Goal: Information Seeking & Learning: Learn about a topic

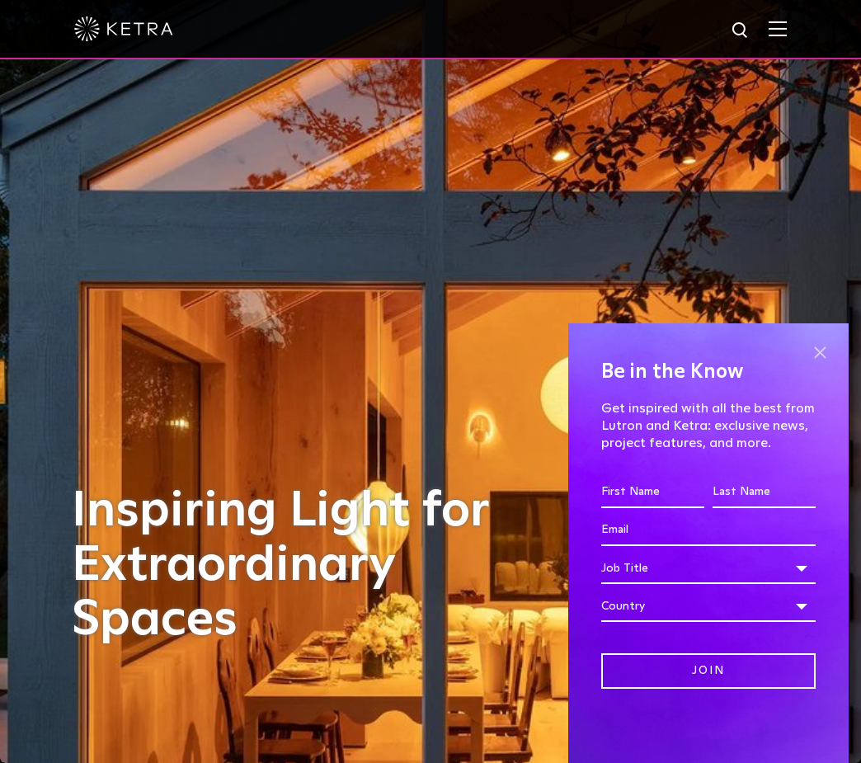
click at [644, 357] on span at bounding box center [819, 352] width 25 height 25
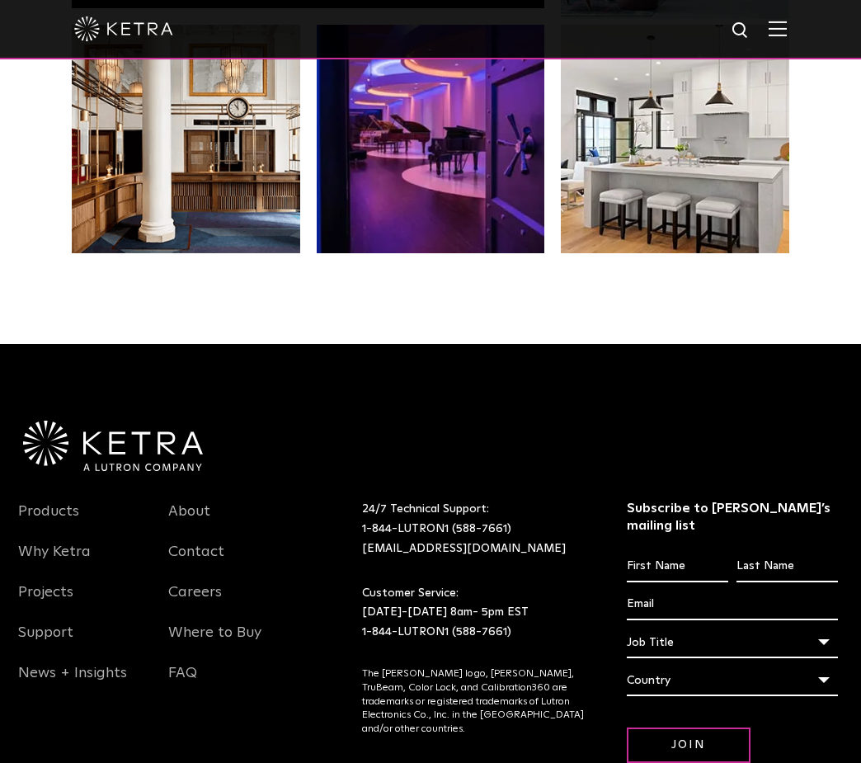
scroll to position [3155, 0]
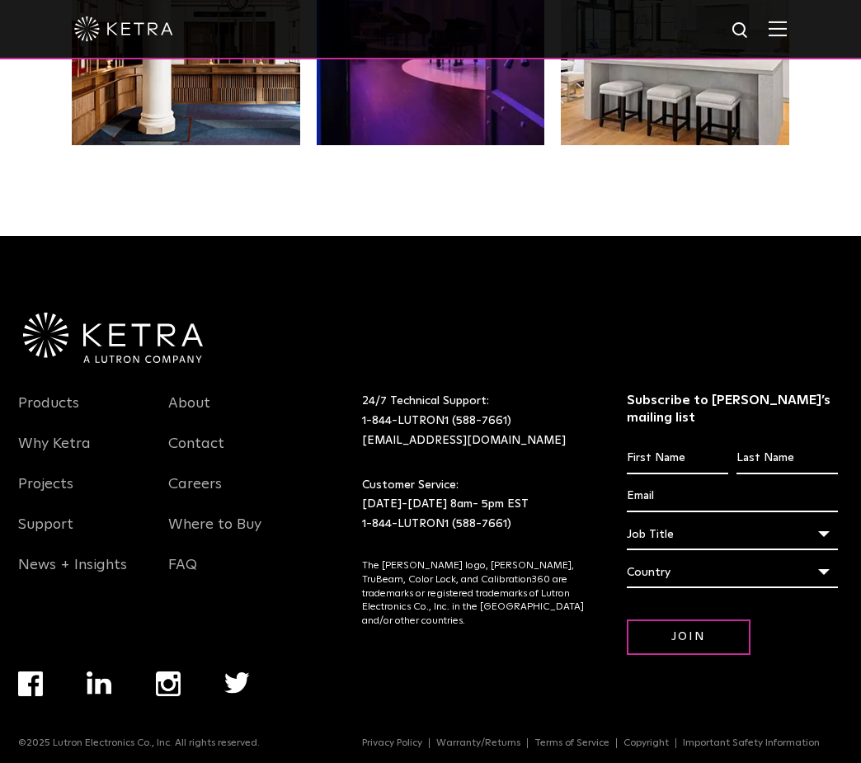
click at [162, 672] on img "Navigation Menu" at bounding box center [168, 683] width 25 height 25
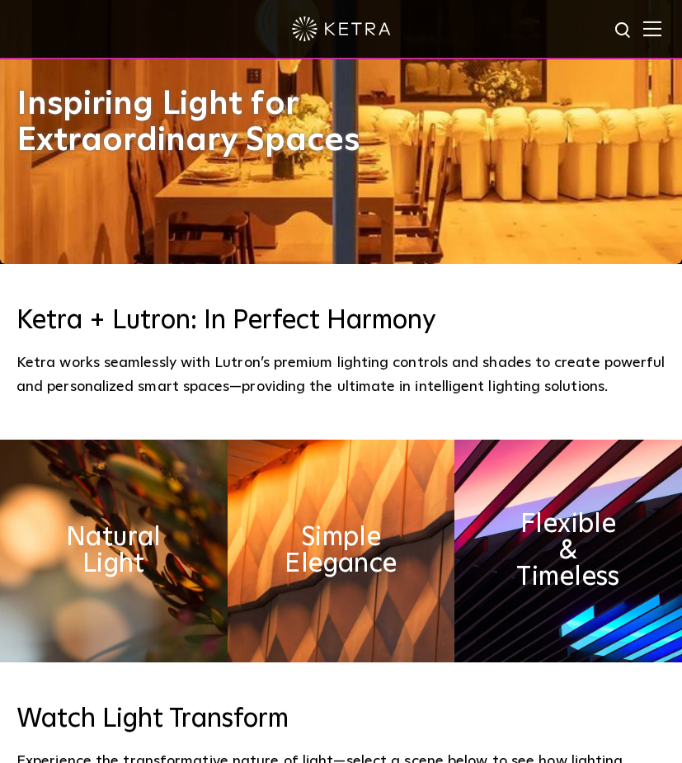
scroll to position [501, 0]
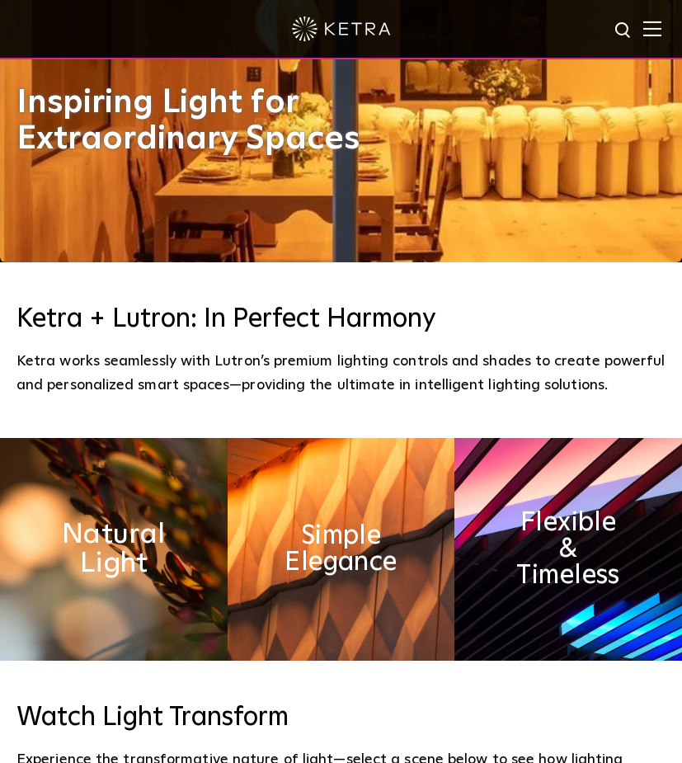
click at [153, 523] on h2 "Natural Light" at bounding box center [114, 549] width 124 height 58
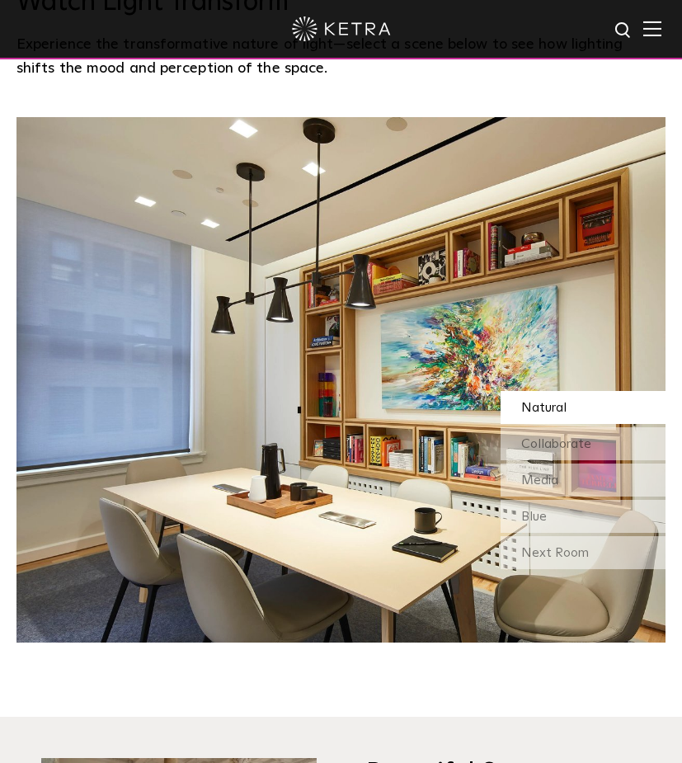
scroll to position [1229, 0]
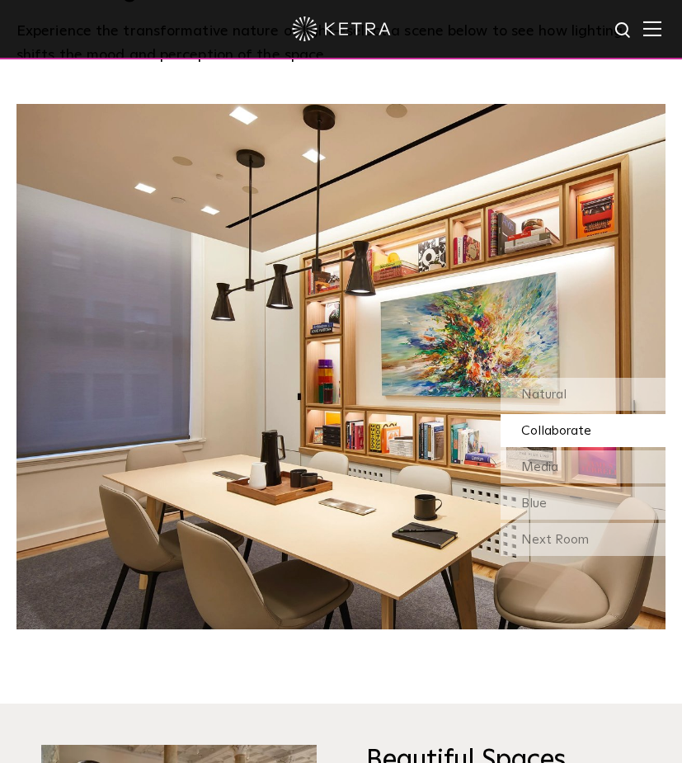
click at [647, 26] on img at bounding box center [652, 29] width 18 height 16
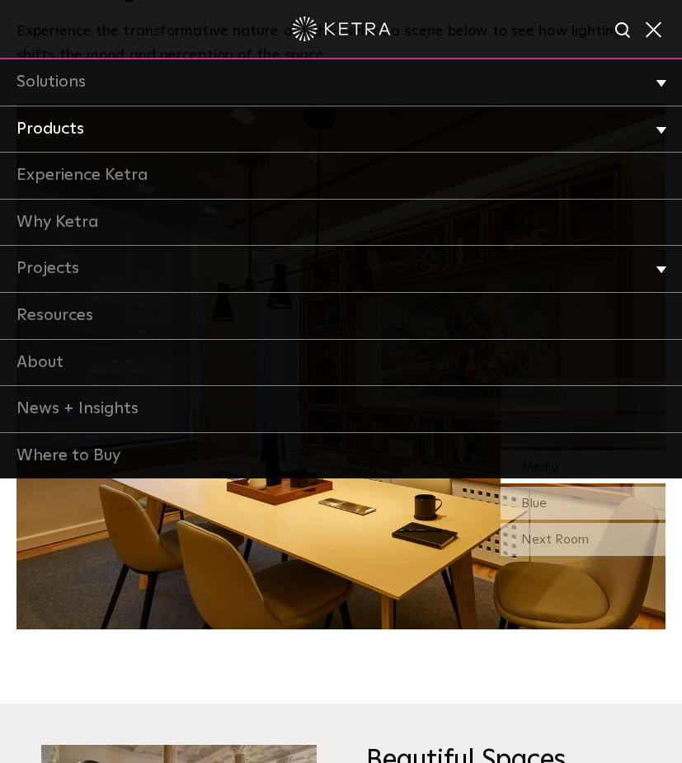
click at [350, 115] on link "Products" at bounding box center [341, 129] width 682 height 47
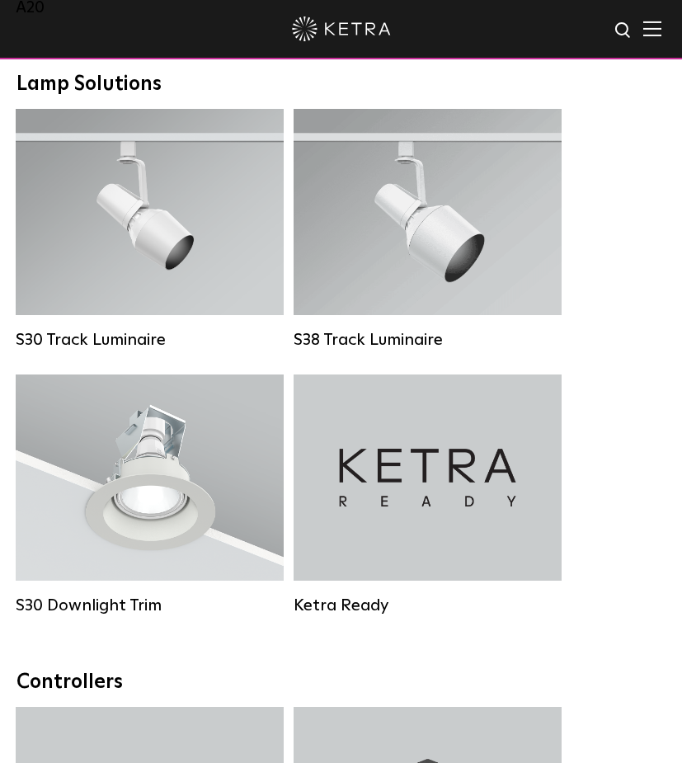
scroll to position [2035, 0]
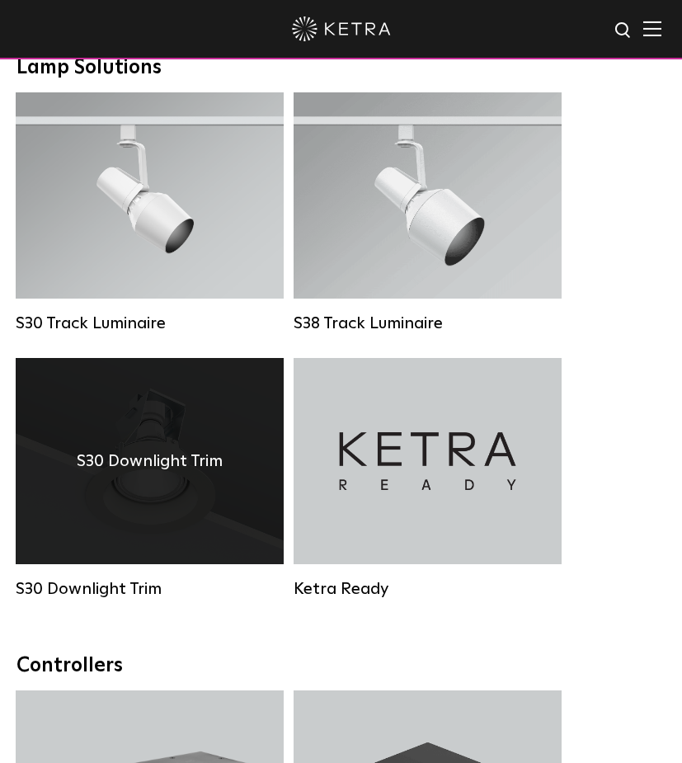
click at [244, 401] on div "S30 Downlight Trim" at bounding box center [150, 461] width 268 height 206
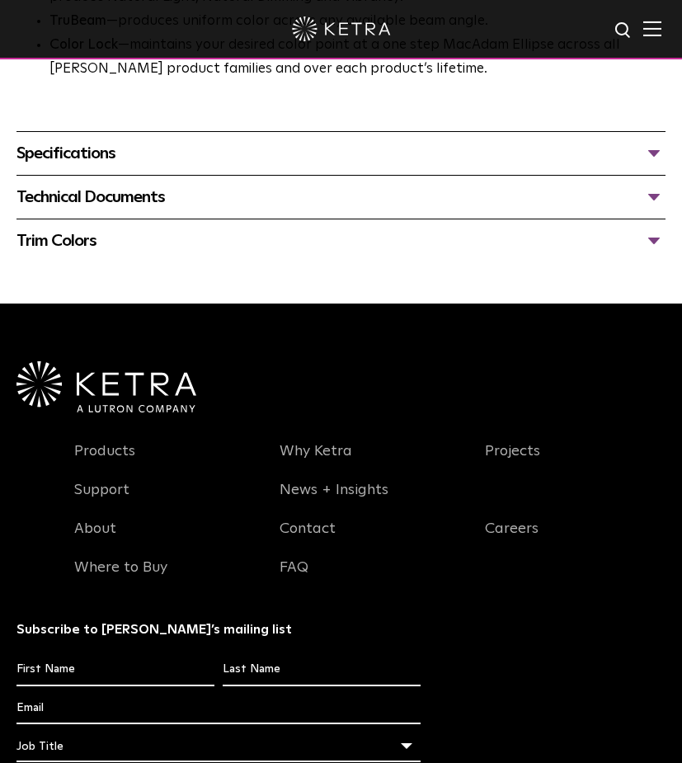
scroll to position [1271, 0]
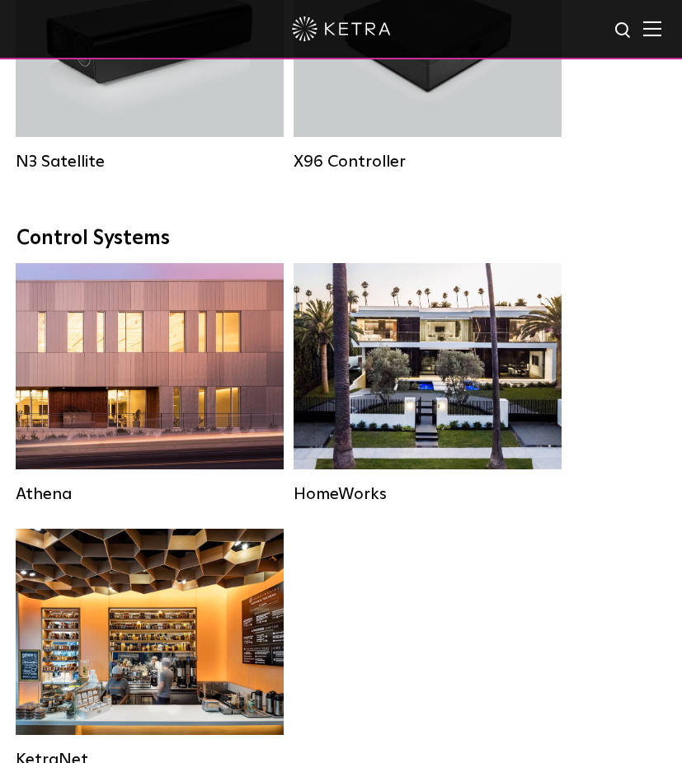
scroll to position [2035, 0]
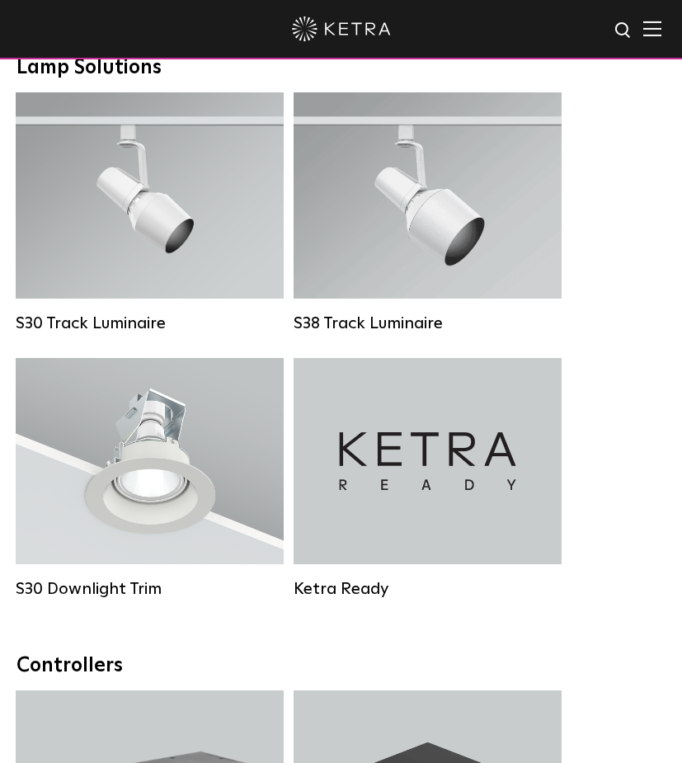
click at [652, 32] on img at bounding box center [652, 29] width 18 height 16
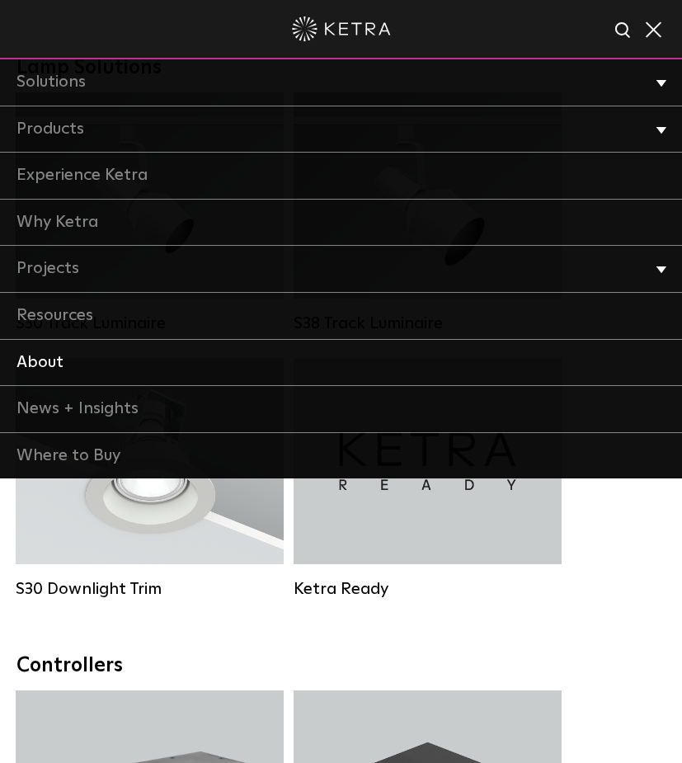
click at [346, 349] on link "About" at bounding box center [341, 363] width 682 height 47
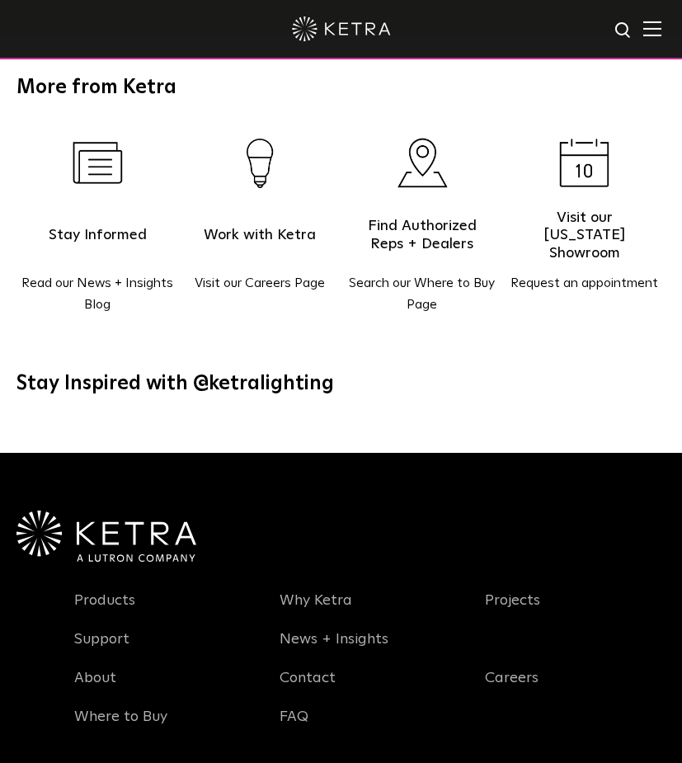
scroll to position [1960, 0]
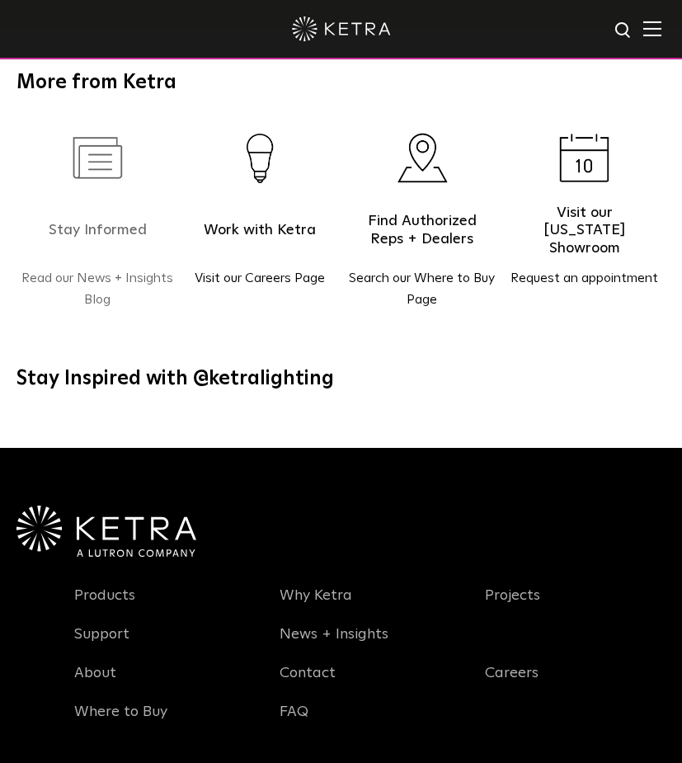
click at [86, 173] on img at bounding box center [98, 158] width 50 height 42
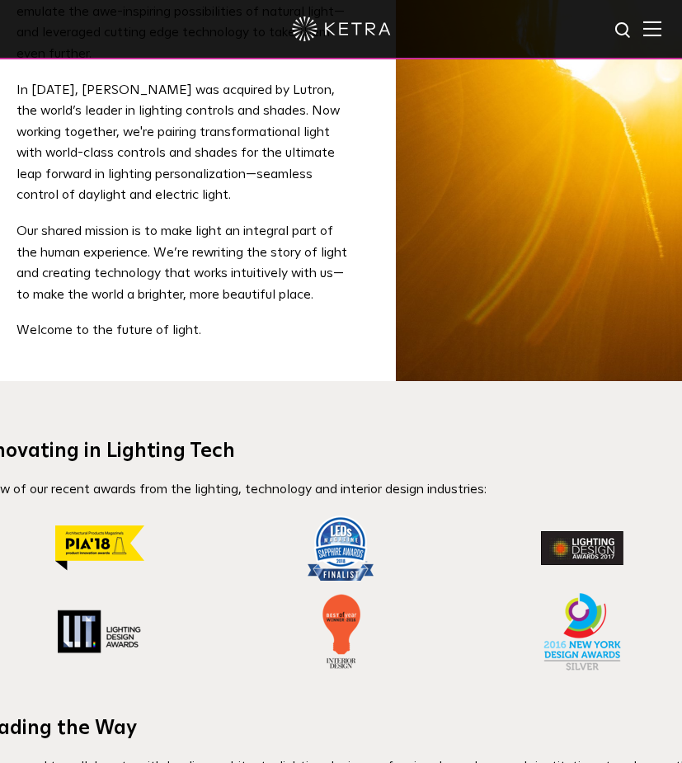
scroll to position [695, 0]
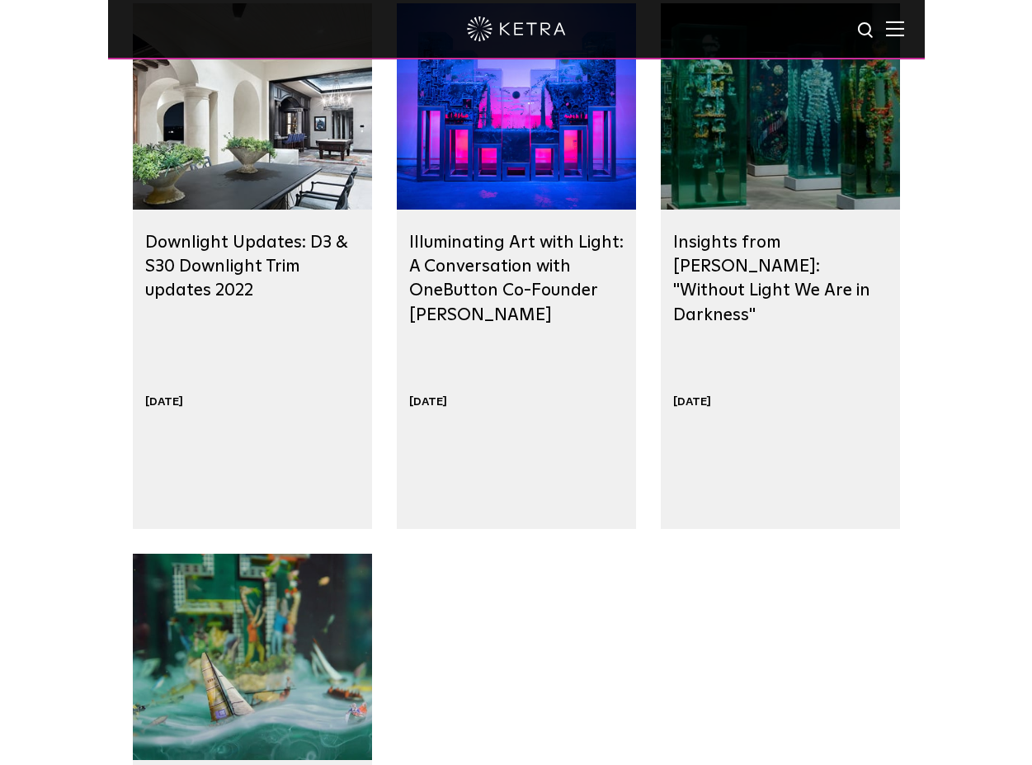
scroll to position [1114, 0]
